Goal: Task Accomplishment & Management: Use online tool/utility

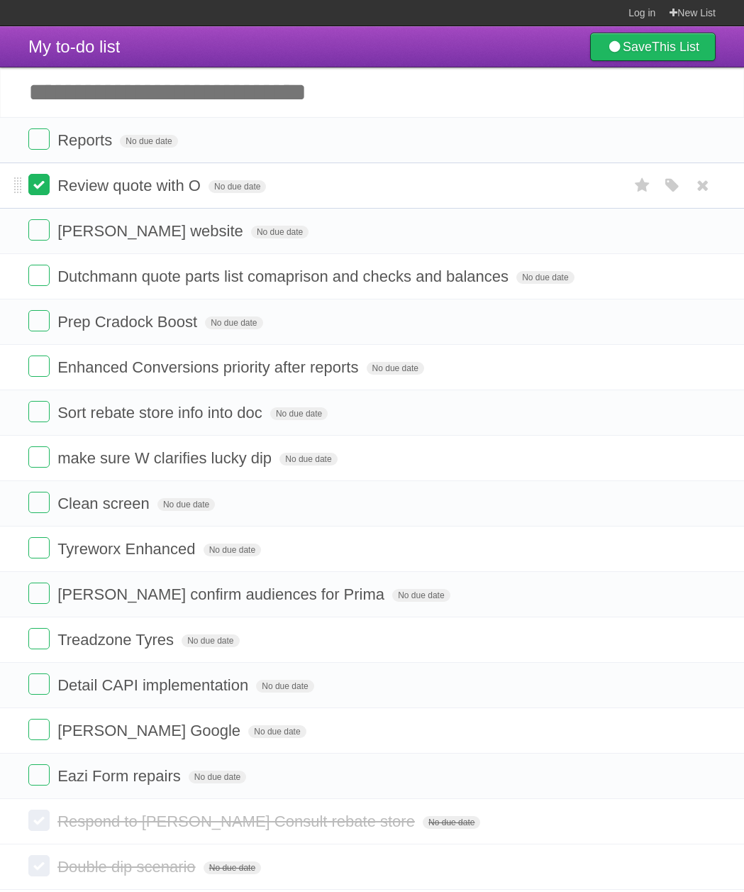
click at [34, 185] on label at bounding box center [38, 184] width 21 height 21
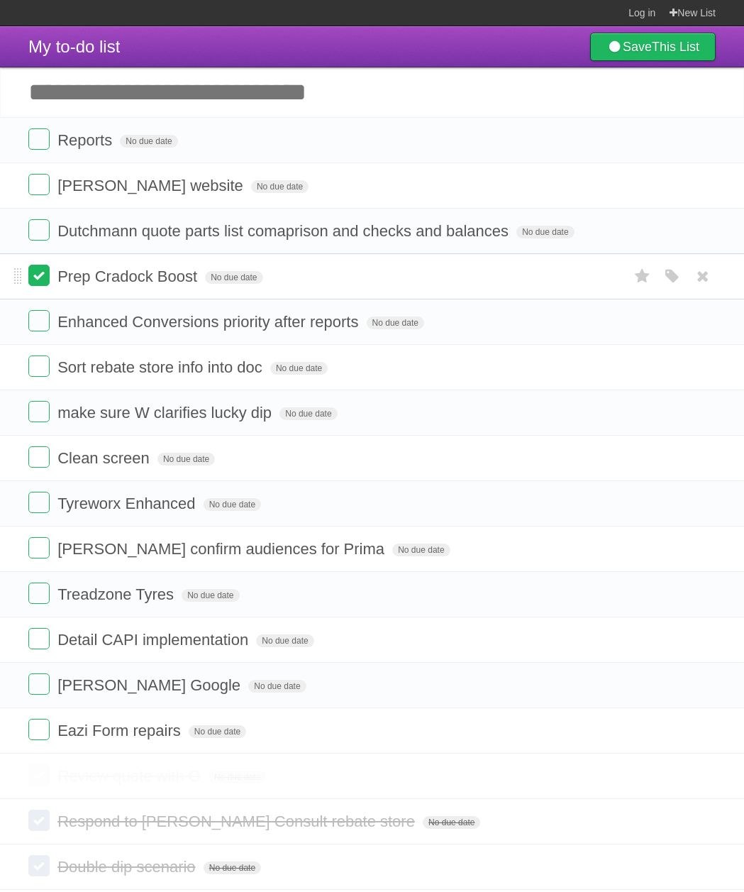
click at [35, 324] on label at bounding box center [38, 320] width 21 height 21
click at [35, 316] on label at bounding box center [38, 320] width 21 height 21
click at [42, 273] on label at bounding box center [38, 275] width 21 height 21
click at [44, 328] on label at bounding box center [38, 320] width 21 height 21
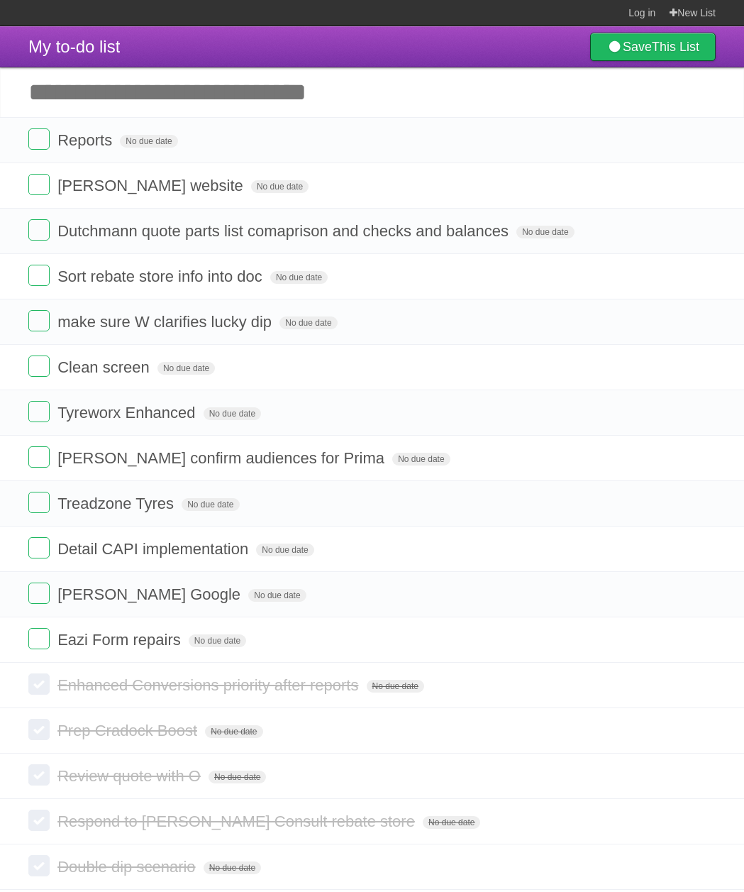
click at [178, 97] on input "Add another task" at bounding box center [372, 92] width 744 height 50
type input "**********"
click input "*********" at bounding box center [0, 0] width 0 height 0
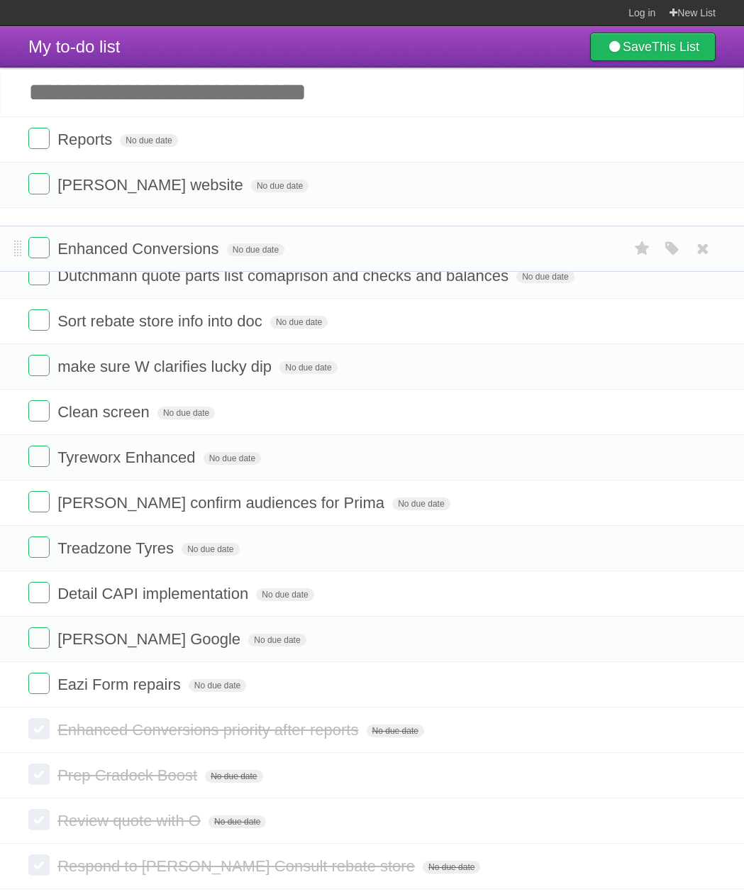
drag, startPoint x: 18, startPoint y: 141, endPoint x: 26, endPoint y: 248, distance: 107.4
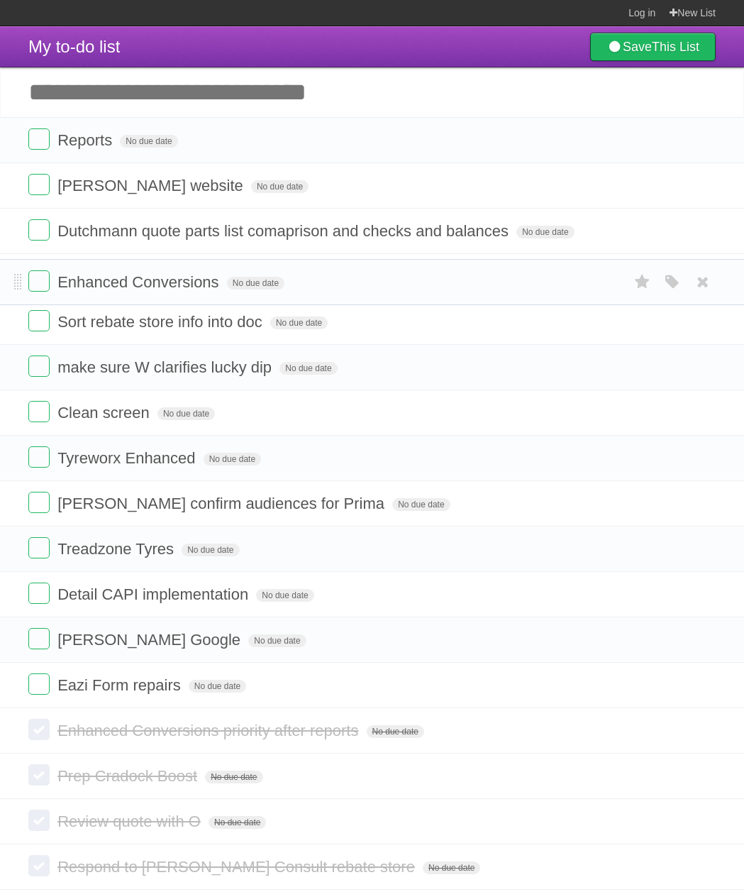
drag, startPoint x: 18, startPoint y: 229, endPoint x: 25, endPoint y: 282, distance: 53.0
click at [29, 328] on label at bounding box center [38, 320] width 21 height 21
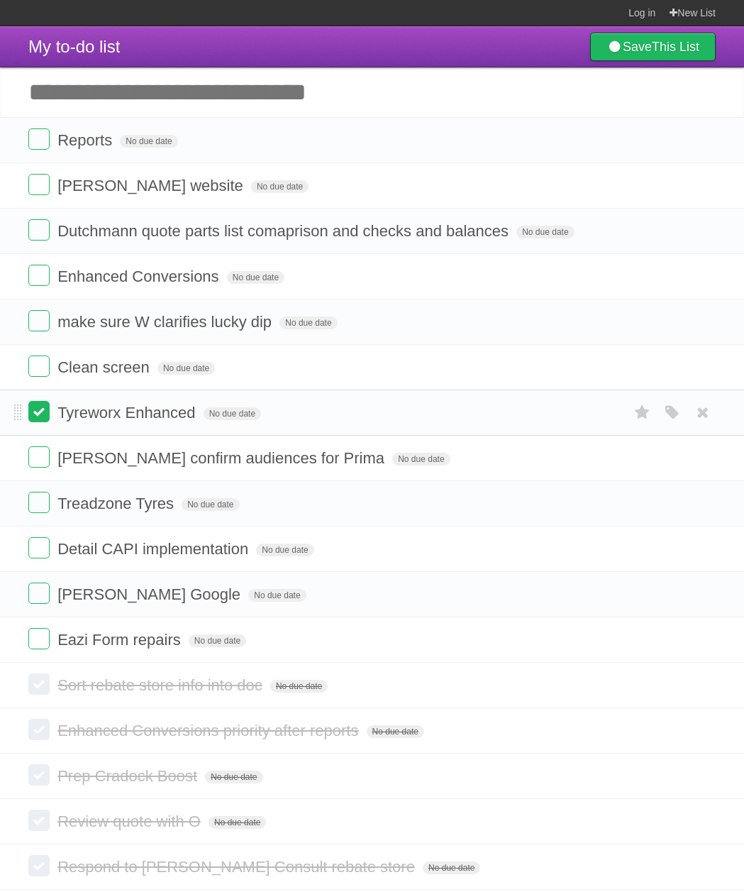
click at [38, 416] on label at bounding box center [38, 411] width 21 height 21
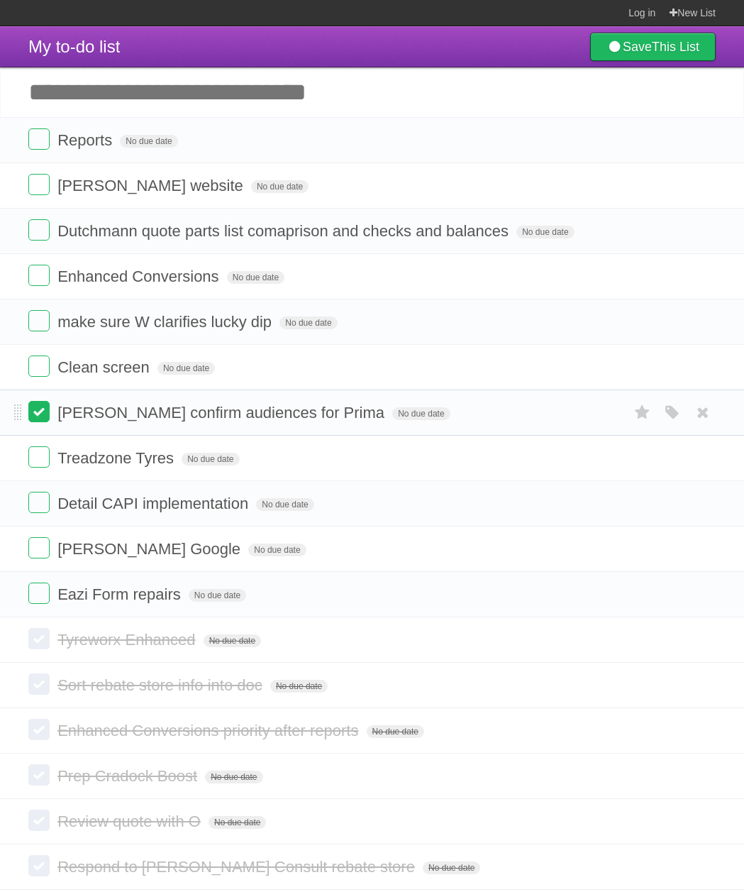
click at [36, 412] on label at bounding box center [38, 411] width 21 height 21
